Goal: Answer question/provide support

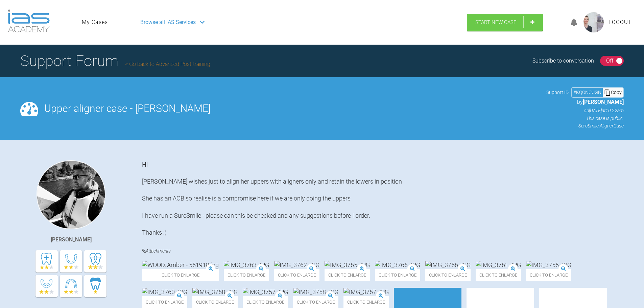
scroll to position [473, 0]
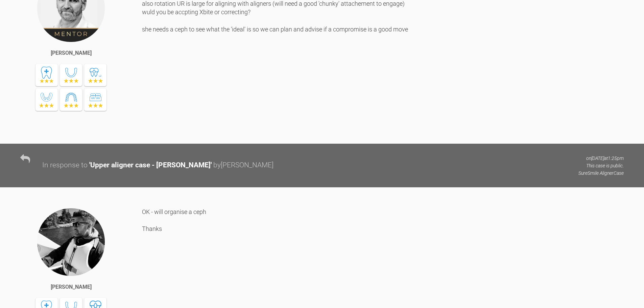
click at [200, 133] on div "all fine concern is aligning upper only will procline and increase the OJ and A…" at bounding box center [383, 54] width 482 height 160
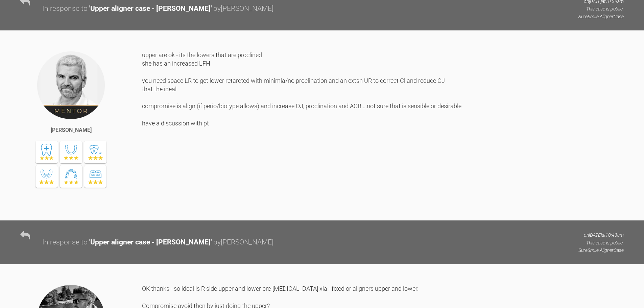
scroll to position [1353, 0]
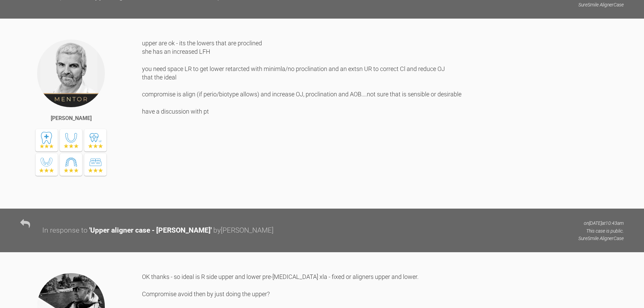
click at [583, 193] on div "upper are ok - its the lowers that are proclined she has an increased LFH you n…" at bounding box center [383, 119] width 482 height 160
click at [506, 199] on div "upper are ok - its the lowers that are proclined she has an increased LFH you n…" at bounding box center [383, 119] width 482 height 160
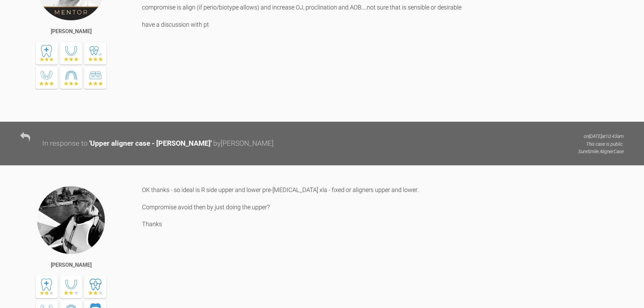
scroll to position [1522, 0]
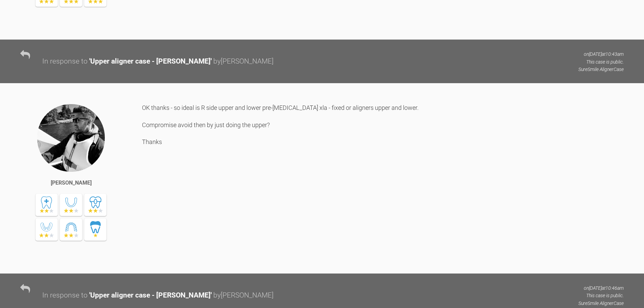
click at [465, 227] on div "OK thanks - so ideal is R side upper and lower pre-[MEDICAL_DATA] xla - fixed o…" at bounding box center [383, 183] width 482 height 160
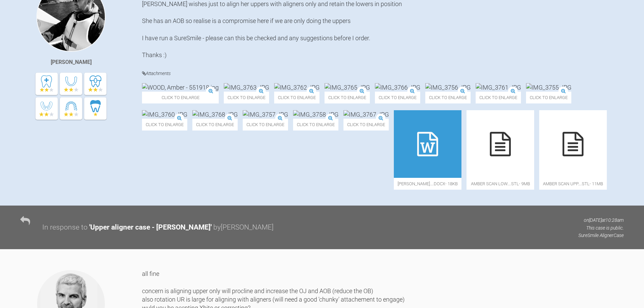
scroll to position [180, 0]
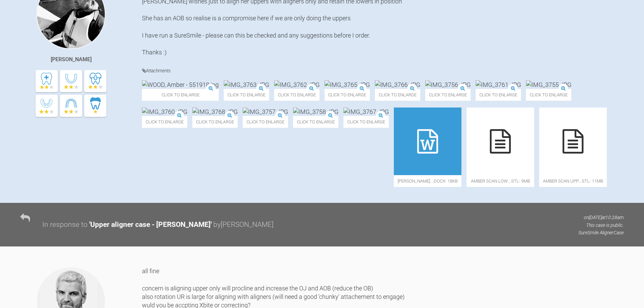
click at [339, 116] on img at bounding box center [315, 112] width 45 height 8
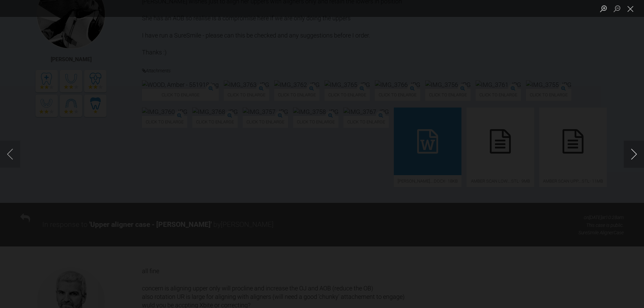
click at [633, 155] on button "Next image" at bounding box center [634, 154] width 20 height 27
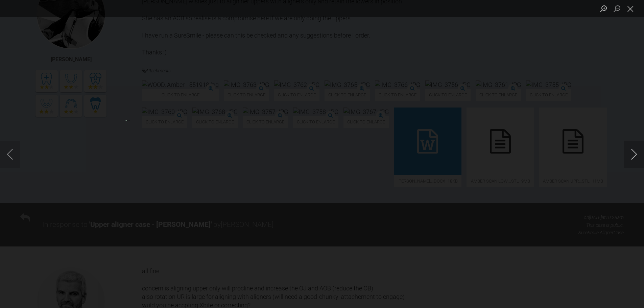
click at [633, 155] on button "Next image" at bounding box center [634, 154] width 20 height 27
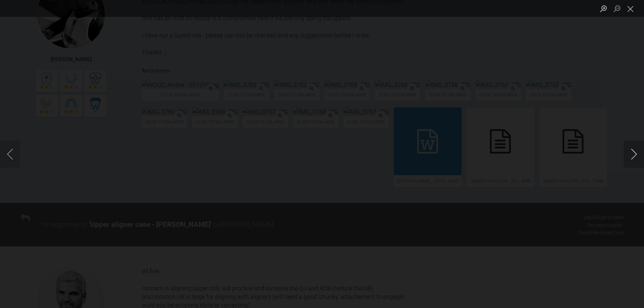
click at [633, 155] on button "Next image" at bounding box center [634, 154] width 20 height 27
click at [632, 156] on button "Next image" at bounding box center [634, 154] width 20 height 27
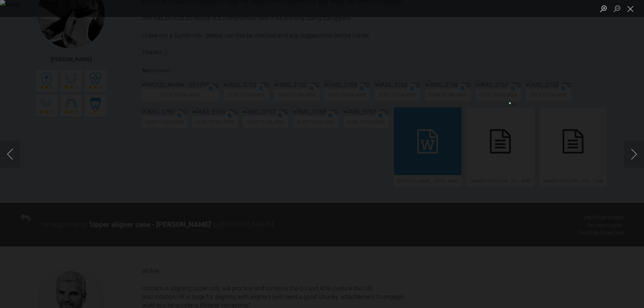
drag, startPoint x: 632, startPoint y: 10, endPoint x: 571, endPoint y: 2, distance: 61.0
click at [632, 10] on button "Close lightbox" at bounding box center [631, 9] width 14 height 12
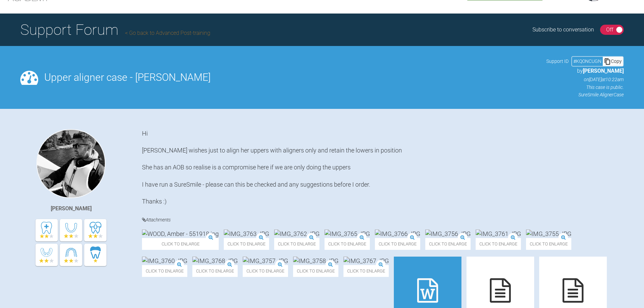
scroll to position [0, 0]
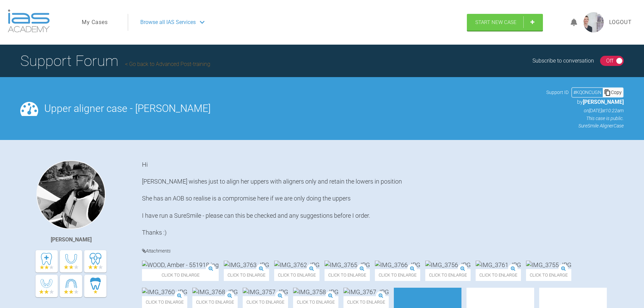
click at [183, 67] on link "Go back to Advanced Post-training" at bounding box center [167, 64] width 85 height 6
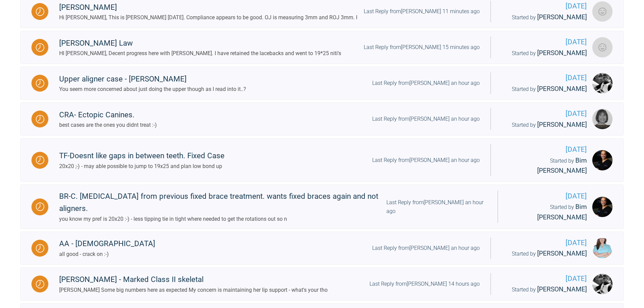
scroll to position [203, 0]
